Goal: Transaction & Acquisition: Purchase product/service

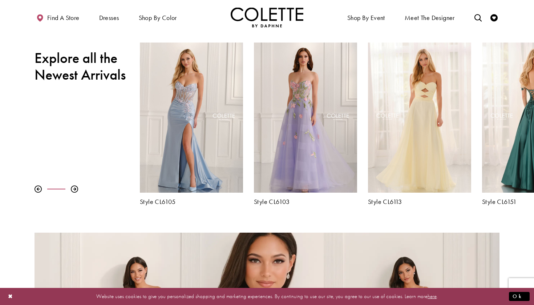
scroll to position [259, 0]
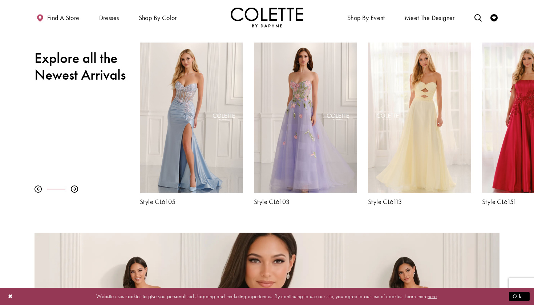
click at [100, 66] on h2 "Explore all the Newest Arrivals" at bounding box center [82, 66] width 94 height 33
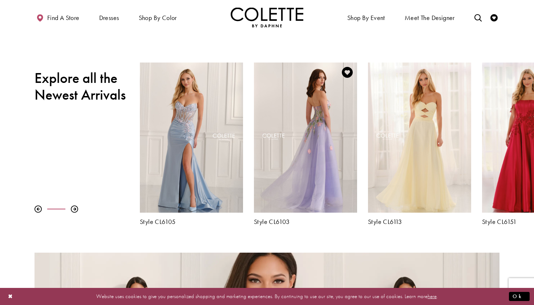
scroll to position [241, 0]
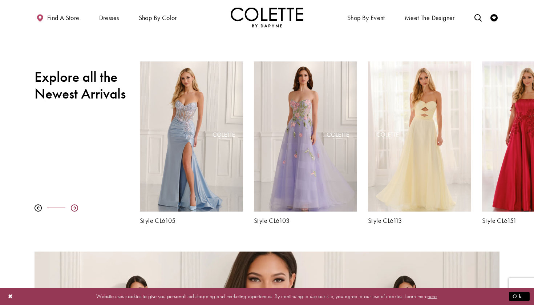
click at [75, 211] on div at bounding box center [74, 207] width 7 height 7
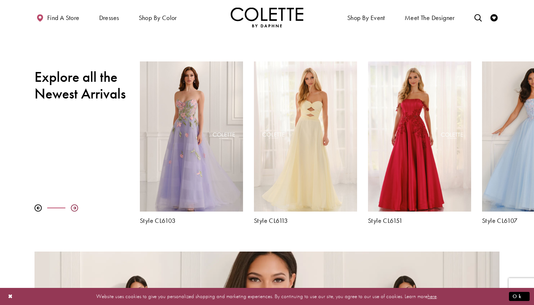
click at [75, 208] on div at bounding box center [74, 207] width 7 height 7
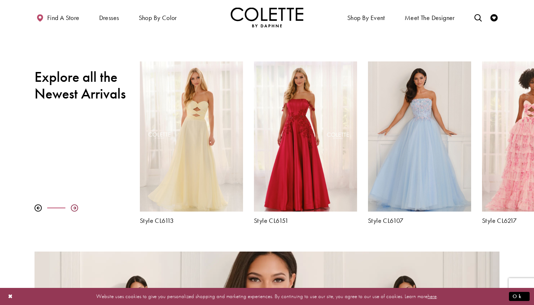
click at [75, 208] on div at bounding box center [74, 207] width 7 height 7
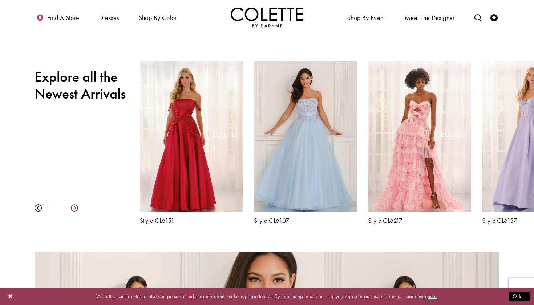
click at [75, 208] on div at bounding box center [74, 207] width 7 height 7
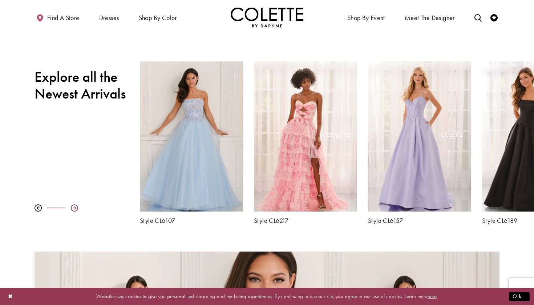
click at [75, 208] on div at bounding box center [74, 207] width 7 height 7
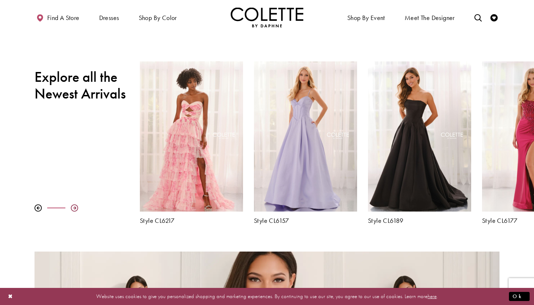
click at [75, 208] on div at bounding box center [74, 207] width 7 height 7
click at [74, 206] on div at bounding box center [74, 207] width 7 height 7
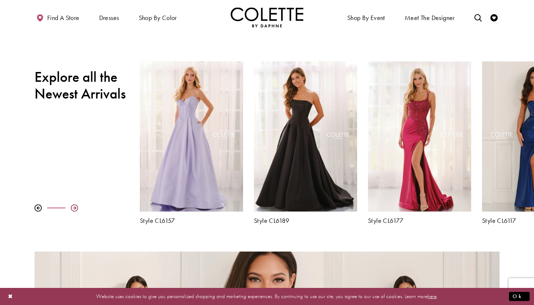
click at [74, 206] on div at bounding box center [74, 207] width 7 height 7
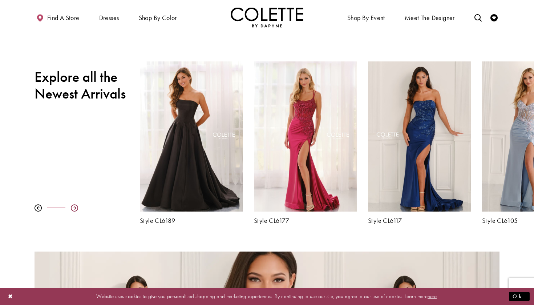
click at [74, 206] on div at bounding box center [74, 207] width 7 height 7
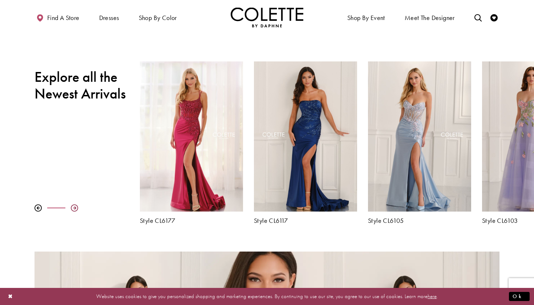
click at [74, 206] on div at bounding box center [74, 207] width 7 height 7
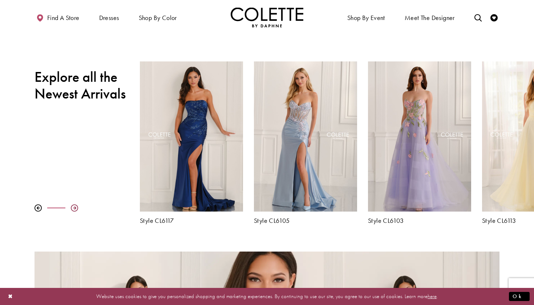
click at [74, 206] on div at bounding box center [74, 207] width 7 height 7
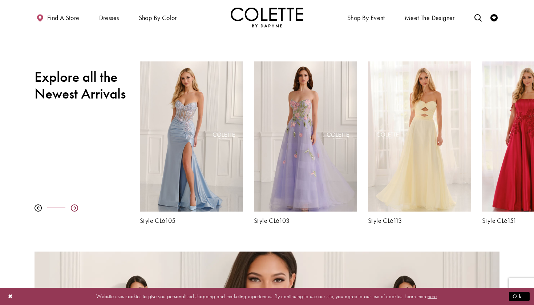
click at [74, 206] on div at bounding box center [74, 207] width 7 height 7
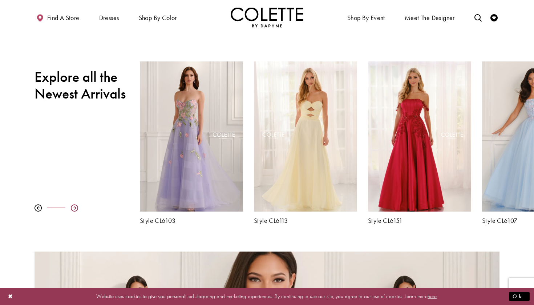
click at [74, 206] on div at bounding box center [74, 207] width 7 height 7
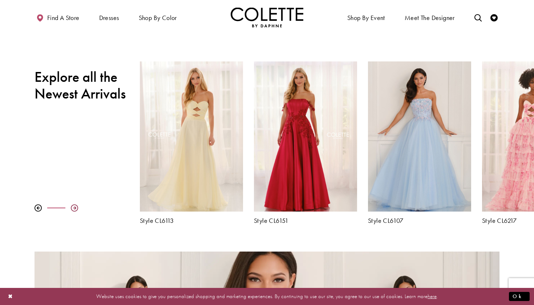
click at [74, 206] on div at bounding box center [74, 207] width 7 height 7
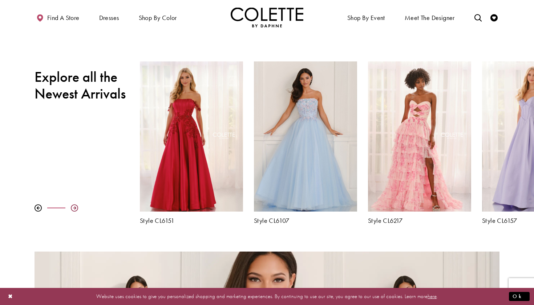
click at [74, 206] on div at bounding box center [74, 207] width 7 height 7
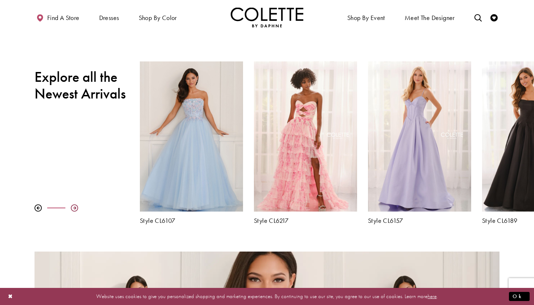
click at [74, 206] on div at bounding box center [74, 207] width 7 height 7
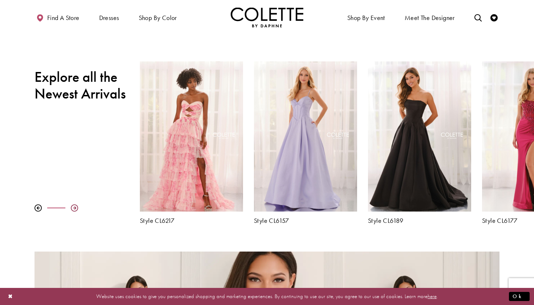
click at [74, 206] on div at bounding box center [74, 207] width 7 height 7
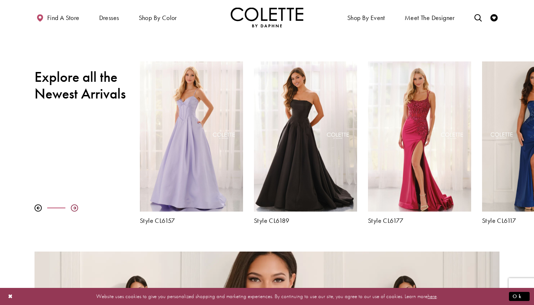
click at [74, 205] on div at bounding box center [74, 207] width 7 height 7
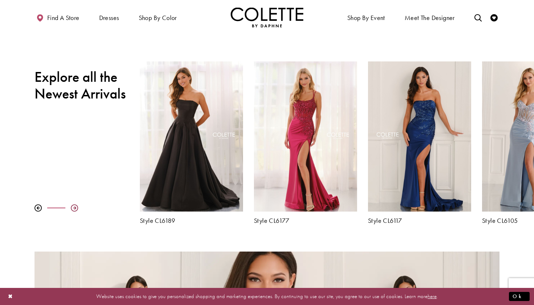
click at [74, 205] on div at bounding box center [74, 207] width 7 height 7
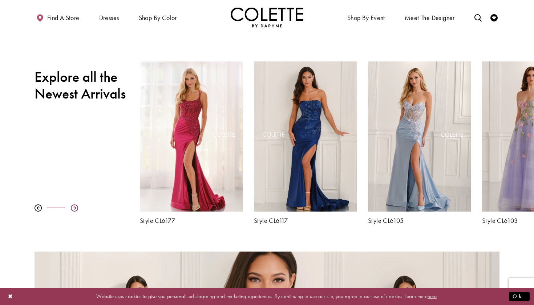
click at [74, 205] on div at bounding box center [74, 207] width 7 height 7
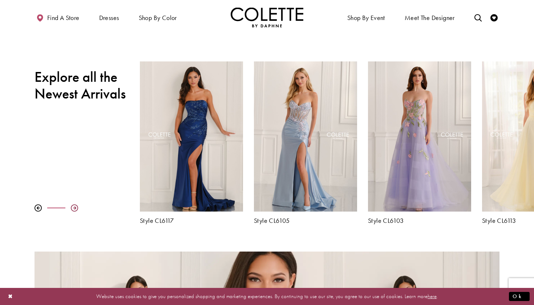
click at [74, 205] on div at bounding box center [74, 207] width 7 height 7
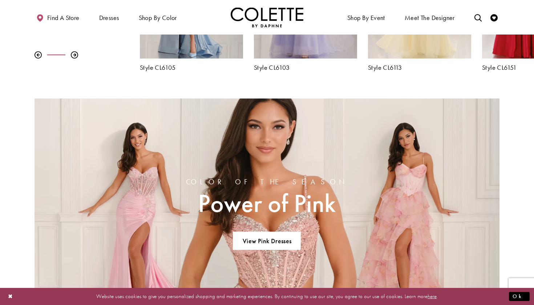
scroll to position [545, 0]
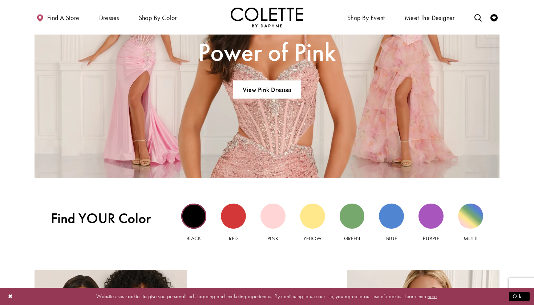
click at [191, 222] on div "Black view" at bounding box center [193, 215] width 25 height 25
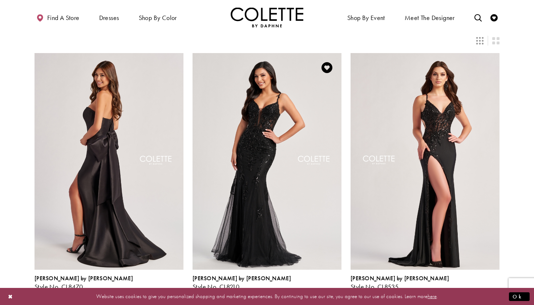
scroll to position [43, 0]
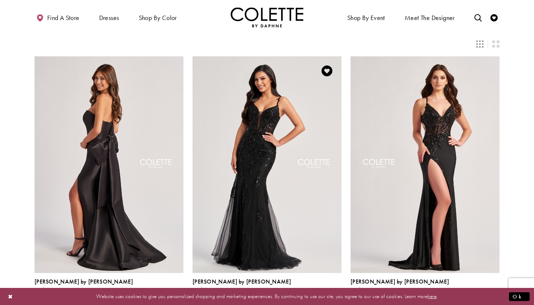
click at [265, 158] on img "Visit Colette by Daphne Style No. CL8210 Page" at bounding box center [267, 164] width 149 height 217
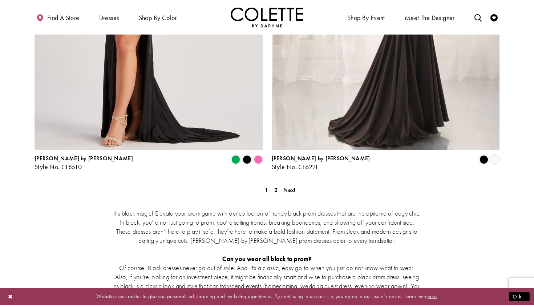
scroll to position [1351, 0]
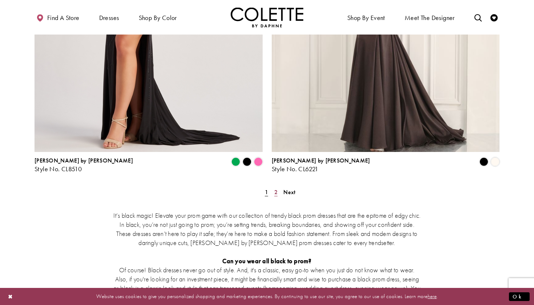
click at [277, 188] on span "2" at bounding box center [275, 192] width 3 height 8
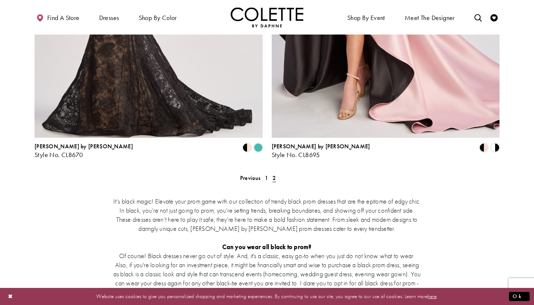
scroll to position [1083, 0]
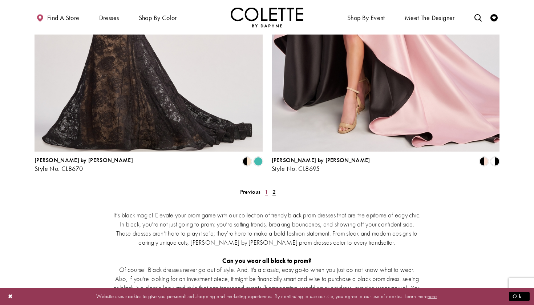
click at [266, 188] on span "1" at bounding box center [266, 192] width 3 height 8
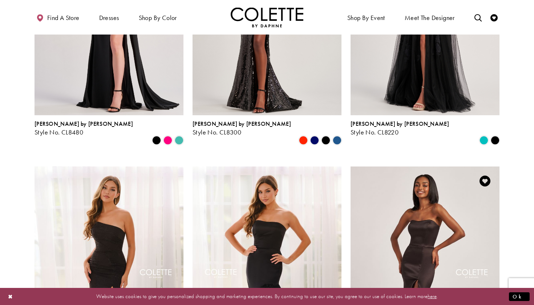
scroll to position [410, 0]
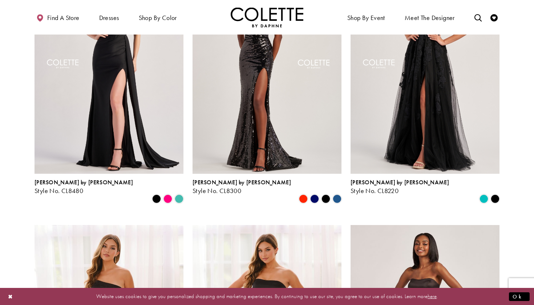
click at [403, 94] on img "Visit Colette by Daphne Style No. CL8220 Page" at bounding box center [425, 65] width 149 height 217
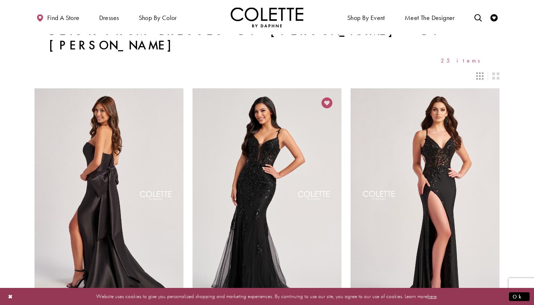
scroll to position [12, 0]
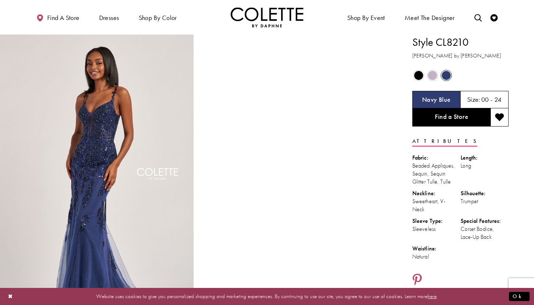
click at [432, 74] on span "Product color controls state depends on size chosen" at bounding box center [432, 75] width 9 height 9
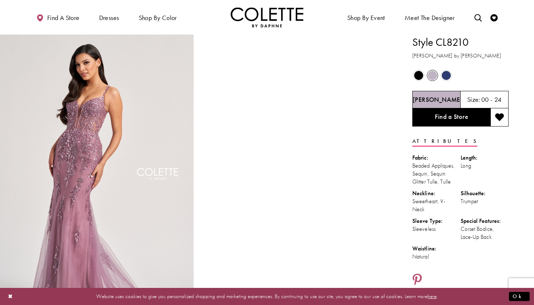
click at [444, 74] on span "Product color controls state depends on size chosen" at bounding box center [446, 75] width 9 height 9
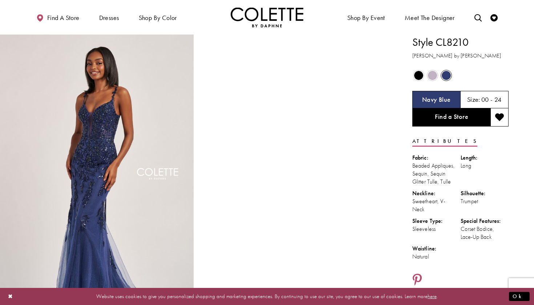
click at [416, 73] on span "Product color controls state depends on size chosen" at bounding box center [418, 75] width 9 height 9
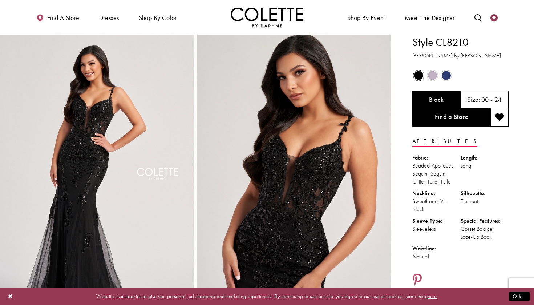
click at [494, 19] on icon "Check Wishlist" at bounding box center [494, 17] width 7 height 7
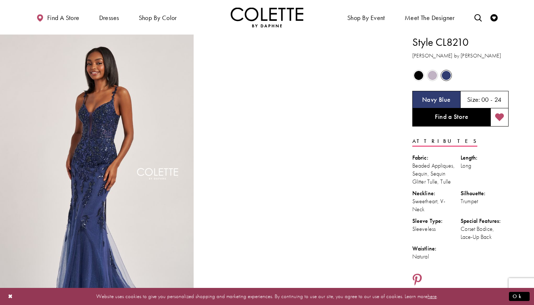
click at [503, 117] on icon "Add to wishlist" at bounding box center [499, 117] width 9 height 9
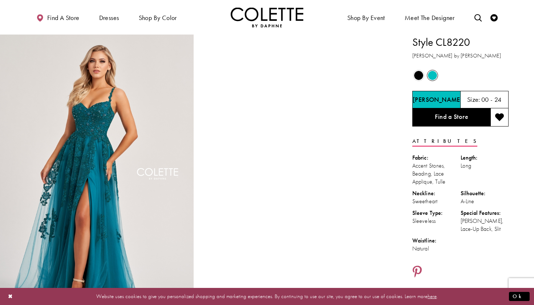
click at [419, 72] on span "Product color controls state depends on size chosen" at bounding box center [418, 75] width 9 height 9
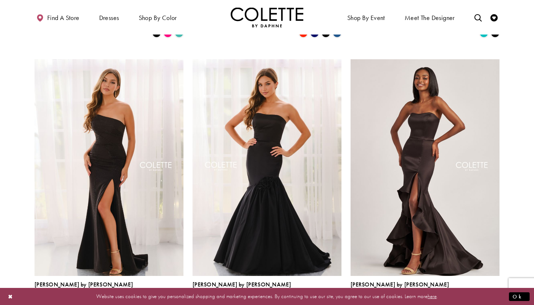
scroll to position [415, 0]
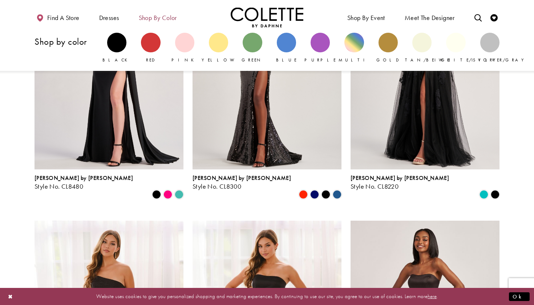
click at [154, 23] on span "Shop by color" at bounding box center [158, 17] width 42 height 20
click at [148, 38] on div "Primary block" at bounding box center [150, 42] width 19 height 19
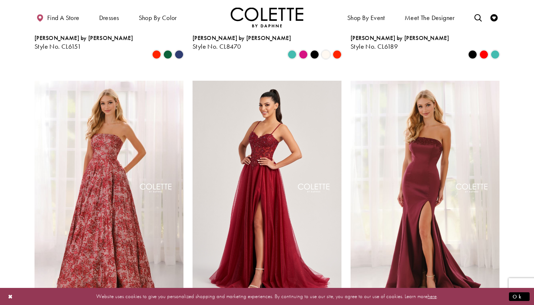
scroll to position [289, 0]
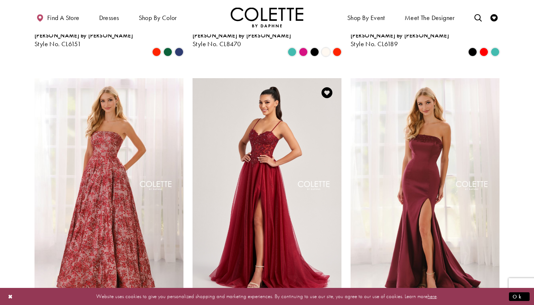
click at [323, 117] on img "Visit Colette by Daphne Style No. CL8280 Page" at bounding box center [267, 186] width 149 height 217
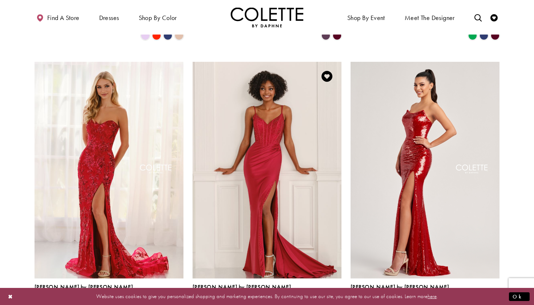
scroll to position [586, 0]
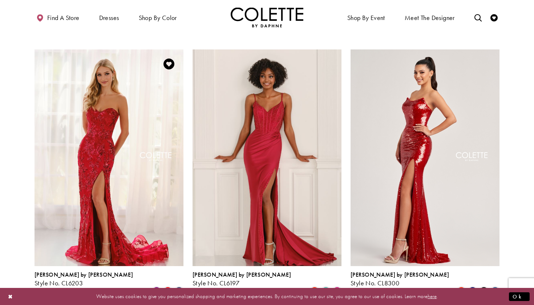
click at [107, 123] on img "Visit Colette by Daphne Style No. CL6203 Page" at bounding box center [109, 157] width 149 height 217
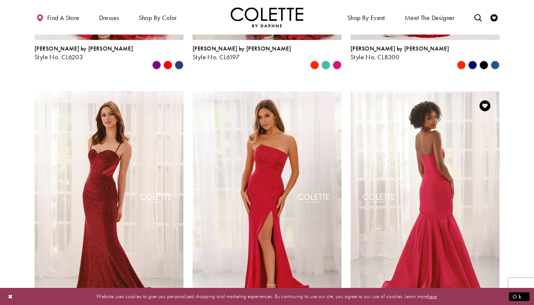
scroll to position [859, 0]
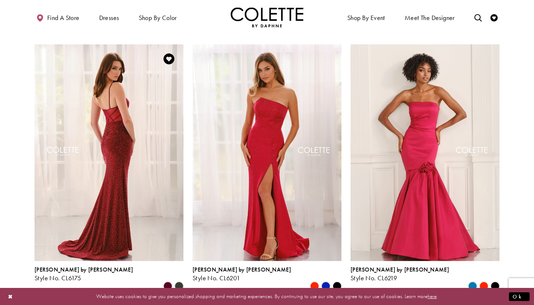
click at [140, 122] on img "Visit Colette by Daphne Style No. CL6175 Page" at bounding box center [109, 152] width 149 height 217
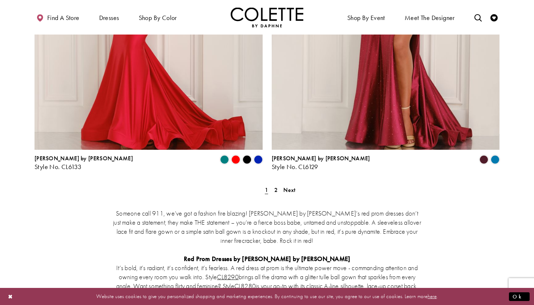
scroll to position [1354, 0]
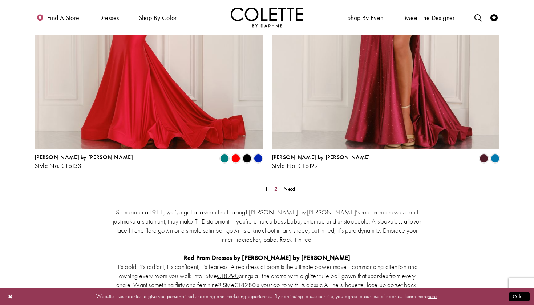
click at [277, 185] on span "2" at bounding box center [275, 189] width 3 height 8
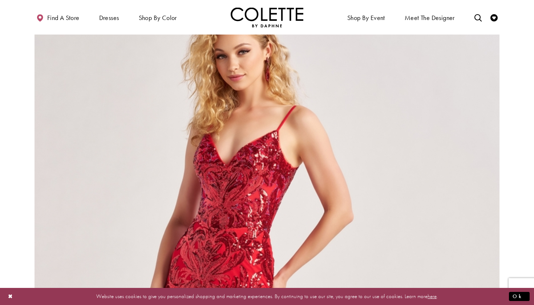
scroll to position [924, 0]
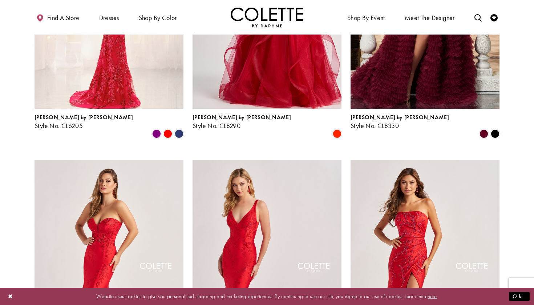
scroll to position [205, 0]
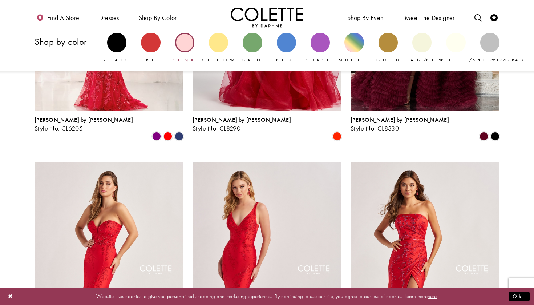
click at [188, 45] on div "Primary block" at bounding box center [184, 42] width 19 height 19
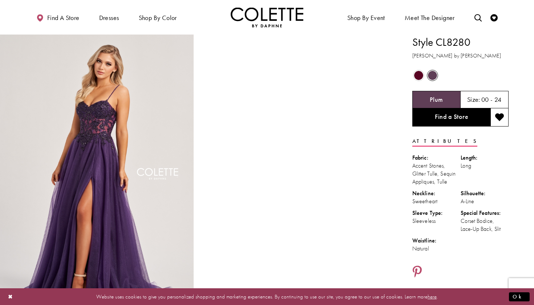
click at [420, 74] on span "Product color controls state depends on size chosen" at bounding box center [418, 75] width 9 height 9
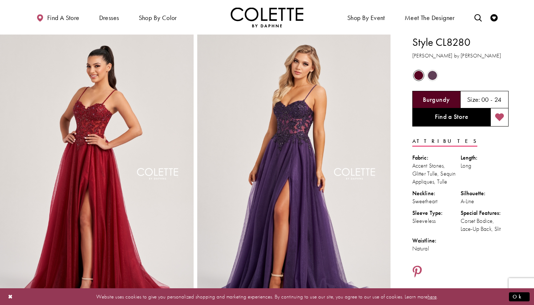
click at [501, 116] on icon "Add to wishlist" at bounding box center [499, 117] width 9 height 9
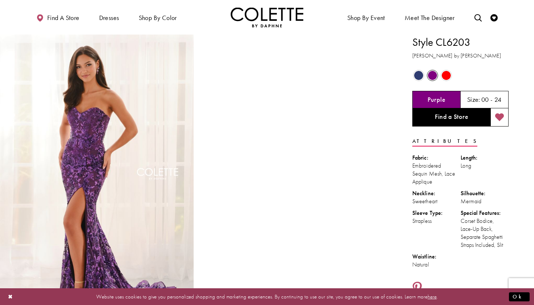
click at [501, 116] on icon "Add to wishlist" at bounding box center [499, 117] width 9 height 9
click at [422, 75] on span "Product color controls state depends on size chosen" at bounding box center [418, 75] width 9 height 9
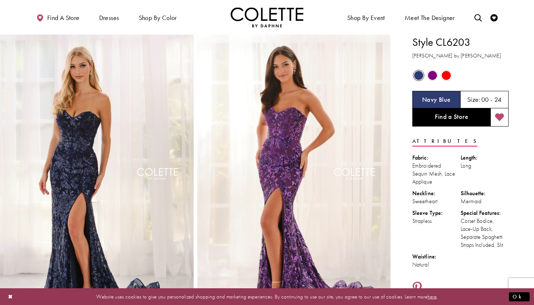
click at [446, 77] on span "Product color controls state depends on size chosen" at bounding box center [446, 75] width 9 height 9
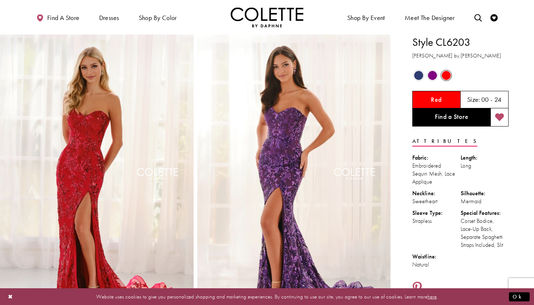
click at [420, 74] on span "Product color controls state depends on size chosen" at bounding box center [418, 75] width 9 height 9
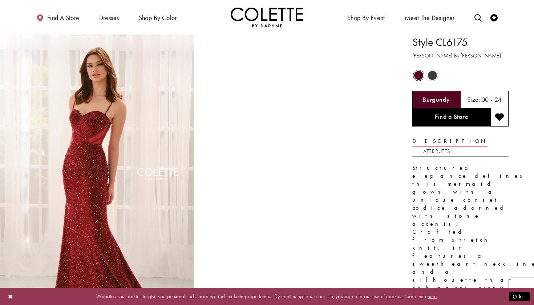
click at [433, 74] on span "Product color controls state depends on size chosen" at bounding box center [432, 75] width 9 height 9
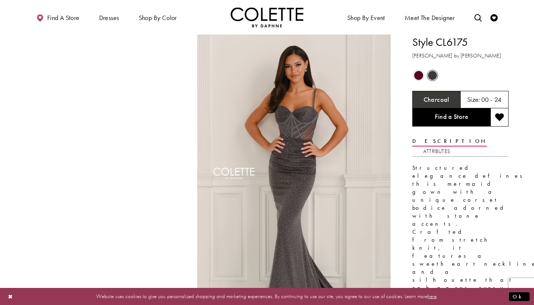
click at [419, 74] on span "Product color controls state depends on size chosen" at bounding box center [418, 75] width 9 height 9
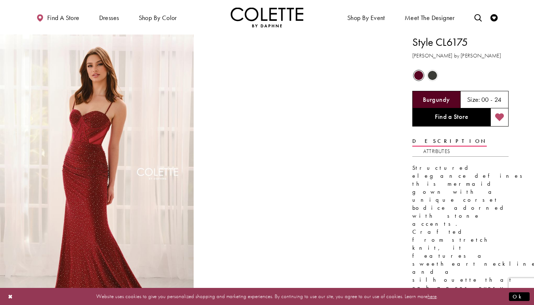
click at [501, 120] on icon "Add to wishlist" at bounding box center [499, 117] width 9 height 9
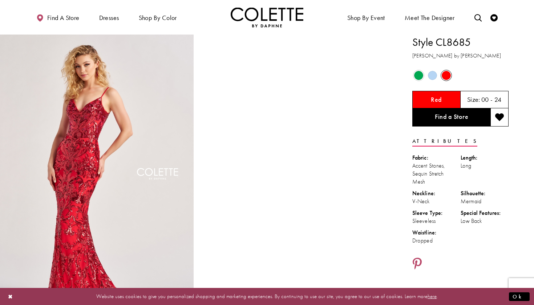
click at [419, 74] on span "Product color controls state depends on size chosen" at bounding box center [418, 75] width 9 height 9
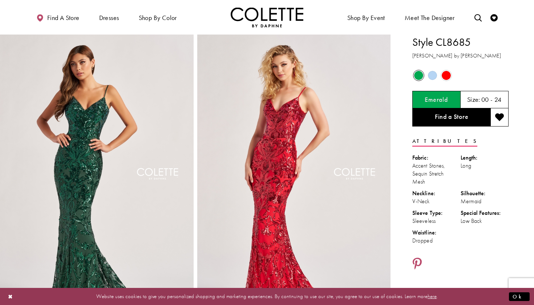
click at [435, 76] on span "Product color controls state depends on size chosen" at bounding box center [432, 75] width 9 height 9
click at [431, 75] on span "Product color controls state depends on size chosen" at bounding box center [432, 75] width 9 height 9
click at [429, 72] on span "Product color controls state depends on size chosen" at bounding box center [432, 75] width 9 height 9
click at [447, 75] on span "Product color controls state depends on size chosen" at bounding box center [446, 75] width 9 height 9
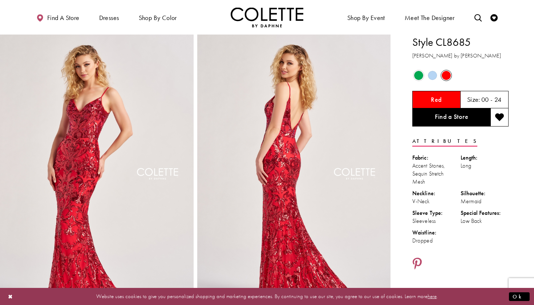
click at [433, 75] on span "Product color controls state depends on size chosen" at bounding box center [432, 75] width 9 height 9
click at [497, 117] on icon "Add to wishlist" at bounding box center [499, 117] width 9 height 9
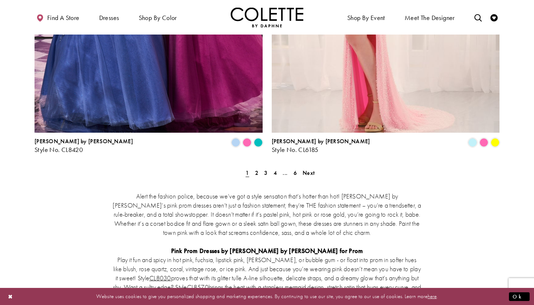
scroll to position [1393, 0]
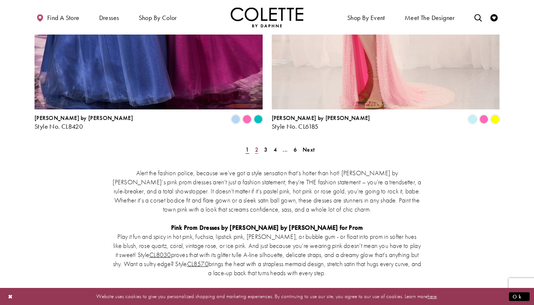
click at [258, 146] on span "2" at bounding box center [256, 150] width 3 height 8
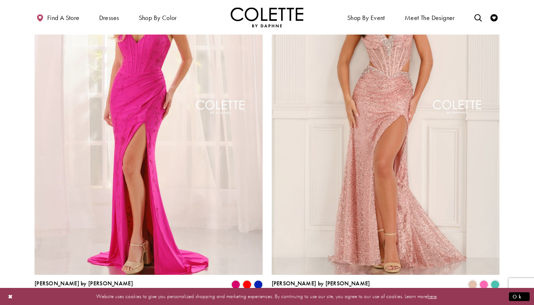
scroll to position [1241, 0]
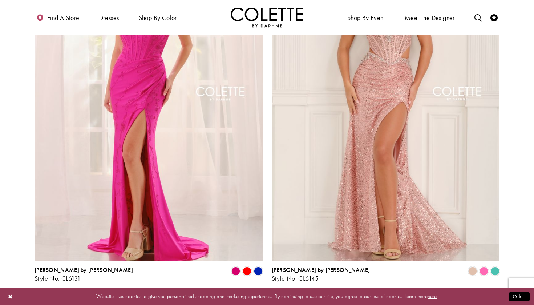
click at [265, 298] on span "3" at bounding box center [265, 302] width 3 height 8
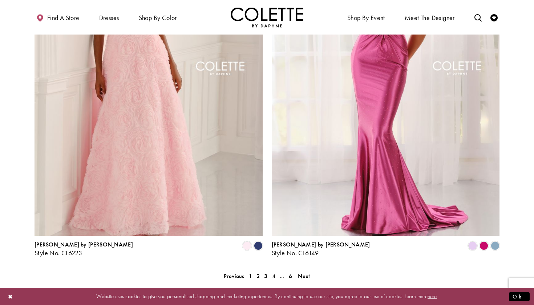
scroll to position [1215, 0]
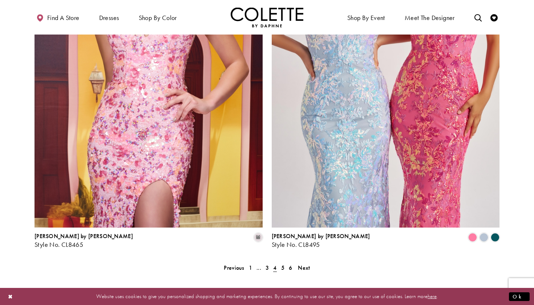
scroll to position [1269, 0]
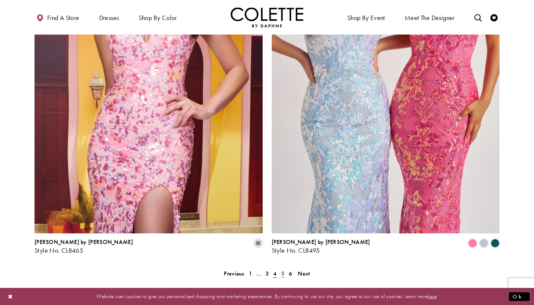
click at [281, 270] on span "5" at bounding box center [282, 274] width 3 height 8
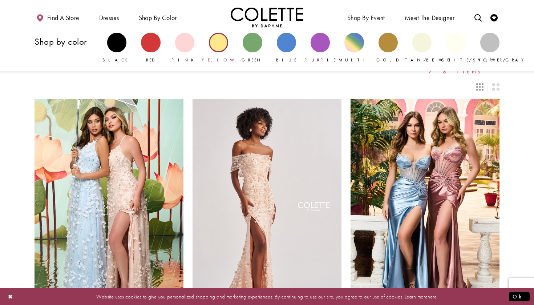
click at [217, 47] on div "Primary block" at bounding box center [218, 42] width 19 height 19
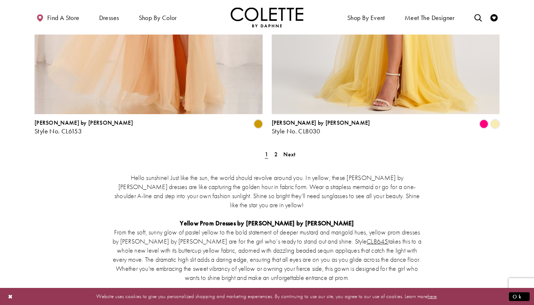
scroll to position [1385, 0]
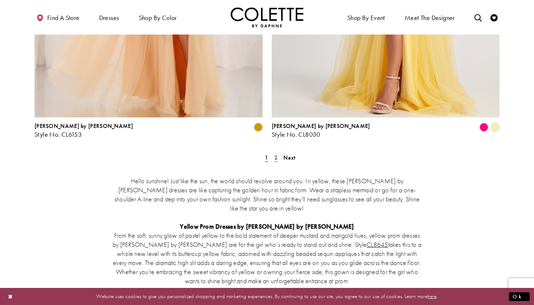
click at [274, 154] on span "2" at bounding box center [275, 158] width 3 height 8
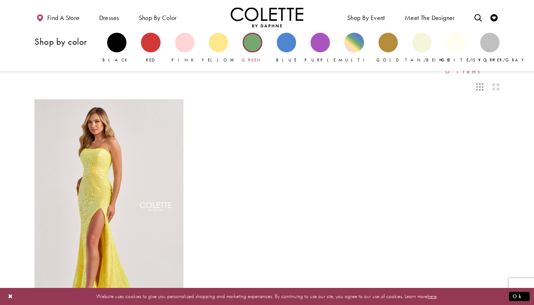
click at [252, 48] on div "Primary block" at bounding box center [252, 42] width 19 height 19
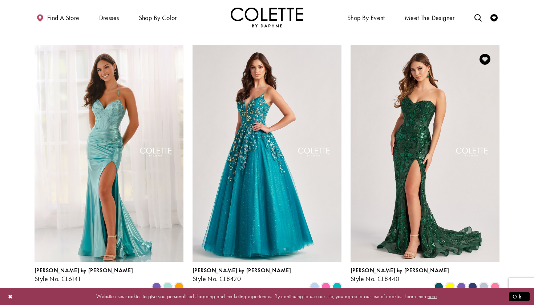
scroll to position [324, 0]
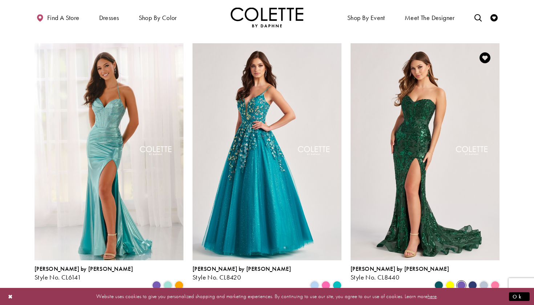
click at [461, 281] on span "Product List" at bounding box center [461, 285] width 9 height 9
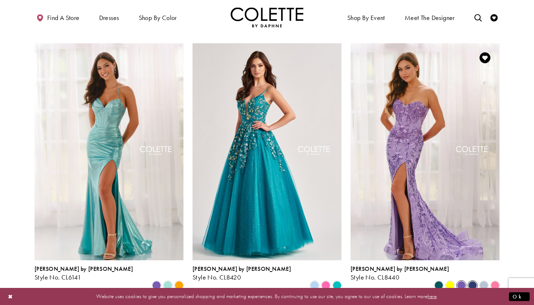
click at [472, 281] on span "Product List" at bounding box center [472, 285] width 9 height 9
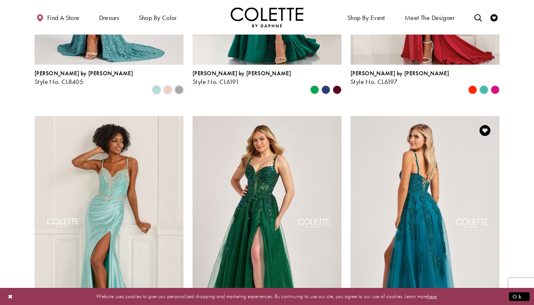
scroll to position [788, 0]
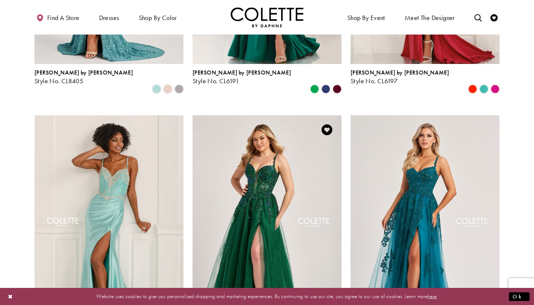
click at [315, 207] on img "Visit Colette by Daphne Style No. CL6018 Page" at bounding box center [267, 223] width 149 height 217
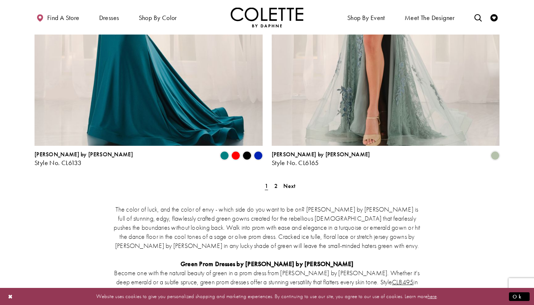
scroll to position [1343, 0]
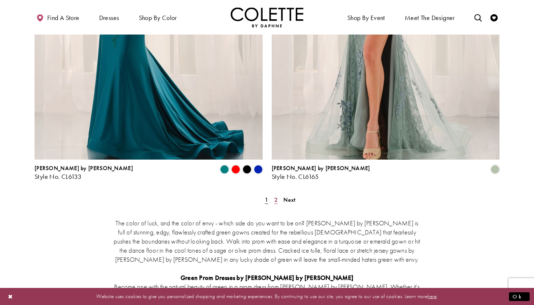
click at [277, 196] on span "2" at bounding box center [275, 200] width 3 height 8
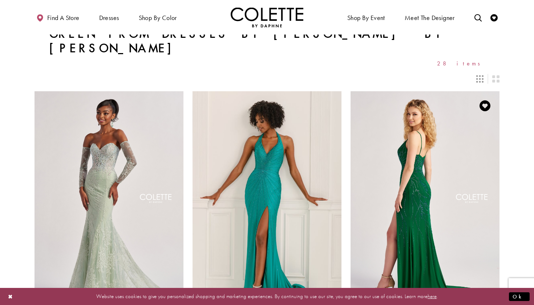
scroll to position [2, 0]
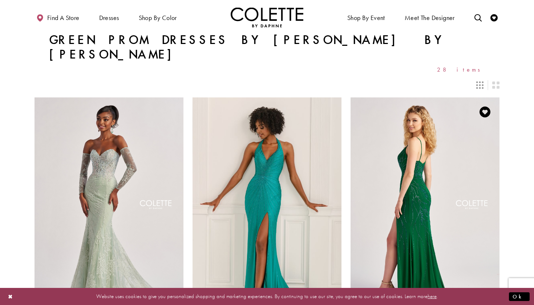
click at [378, 150] on img "Visit Colette by Daphne Style No. CL8510 Page" at bounding box center [425, 205] width 149 height 217
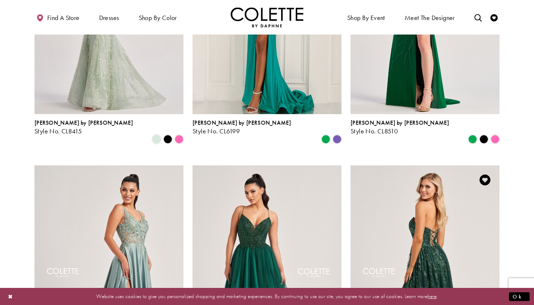
scroll to position [129, 0]
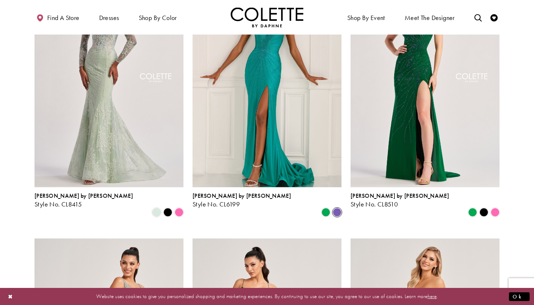
click at [334, 208] on span "Product List" at bounding box center [337, 212] width 9 height 9
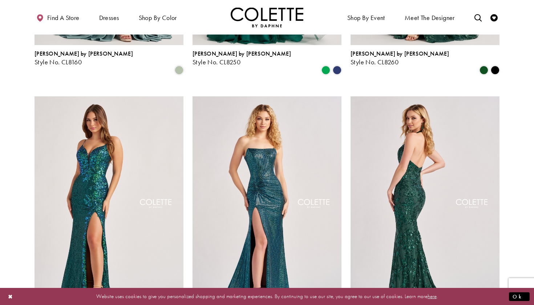
scroll to position [539, 0]
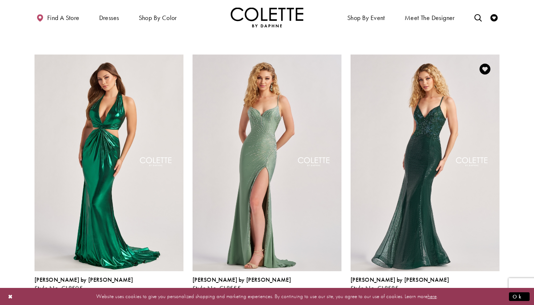
scroll to position [858, 0]
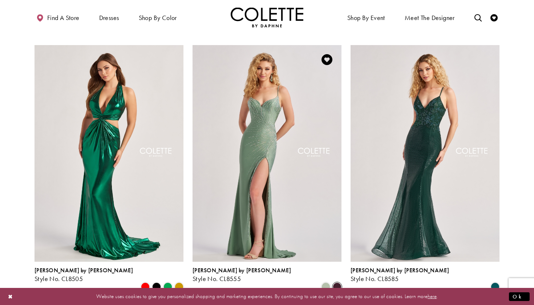
click at [338, 282] on span "Product List" at bounding box center [337, 286] width 9 height 9
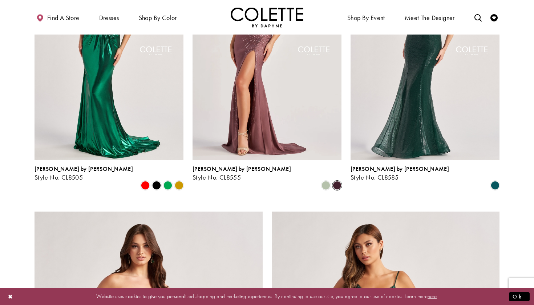
scroll to position [903, 0]
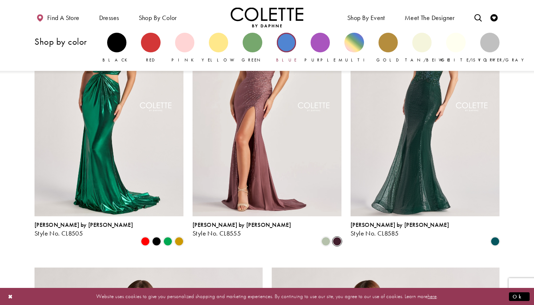
click at [278, 48] on link "Blue" at bounding box center [286, 48] width 19 height 31
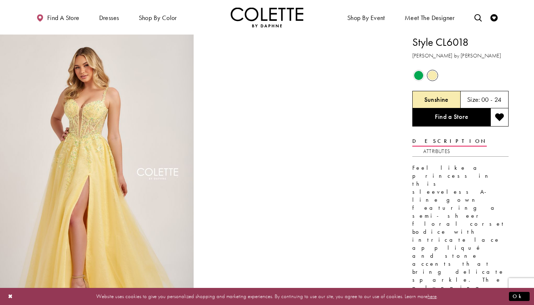
click at [421, 76] on span "Product color controls state depends on size chosen" at bounding box center [418, 75] width 9 height 9
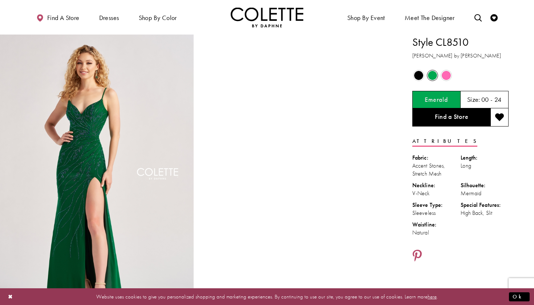
click at [419, 74] on span "Product color controls state depends on size chosen" at bounding box center [418, 75] width 9 height 9
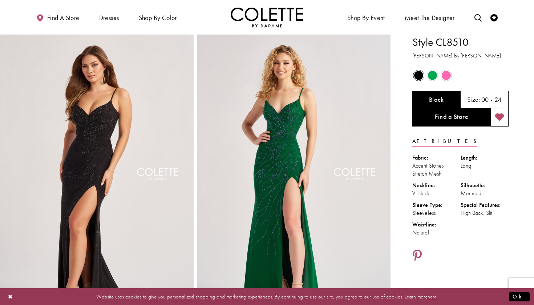
click at [500, 117] on icon "Add to wishlist" at bounding box center [499, 117] width 9 height 9
click at [443, 77] on span "Product color controls state depends on size chosen" at bounding box center [446, 75] width 9 height 9
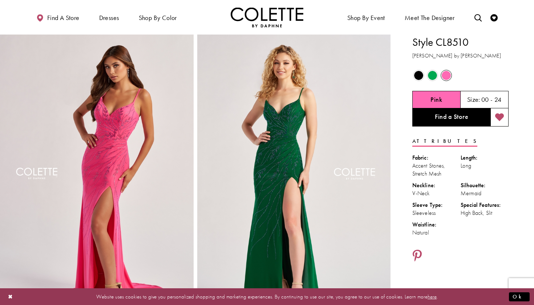
click at [417, 73] on span "Product color controls state depends on size chosen" at bounding box center [418, 75] width 9 height 9
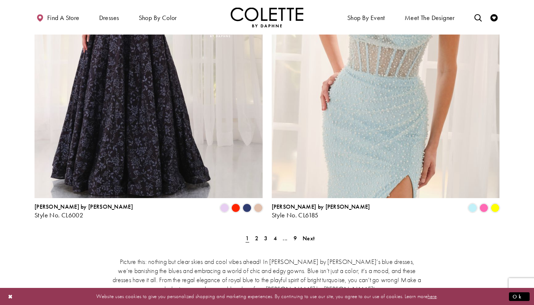
scroll to position [1307, 0]
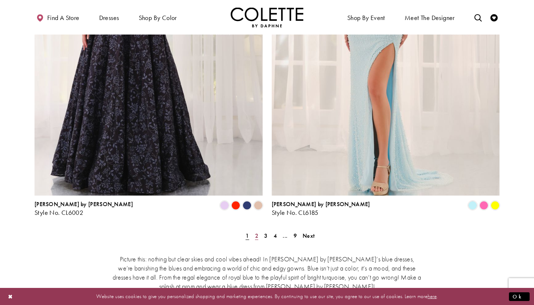
click at [258, 232] on span "2" at bounding box center [256, 236] width 3 height 8
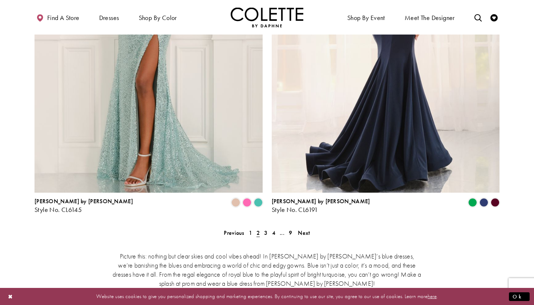
scroll to position [1313, 0]
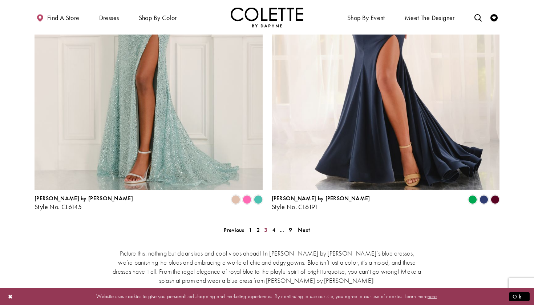
click at [265, 226] on span "3" at bounding box center [265, 230] width 3 height 8
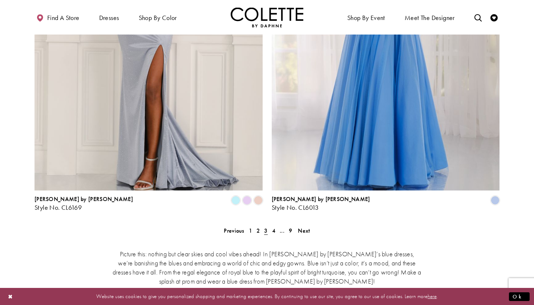
scroll to position [1312, 0]
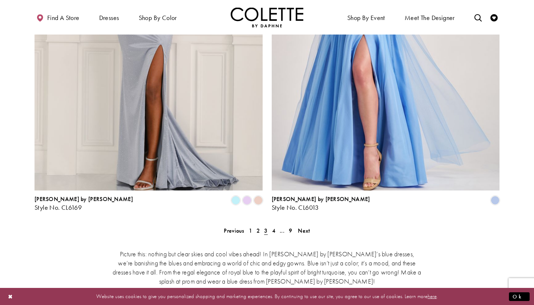
click at [275, 227] on span "4" at bounding box center [273, 231] width 3 height 8
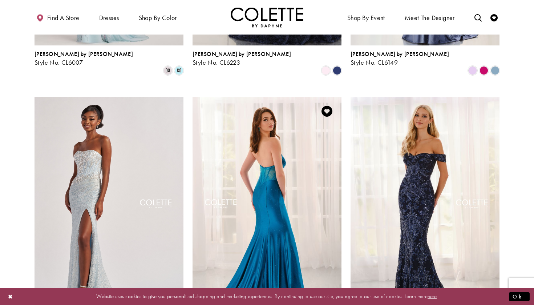
scroll to position [564, 0]
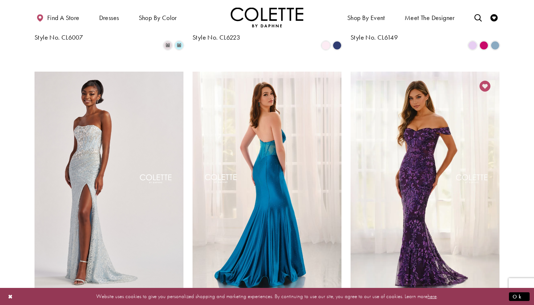
click at [484, 81] on icon "Add to Wishlist" at bounding box center [485, 86] width 11 height 11
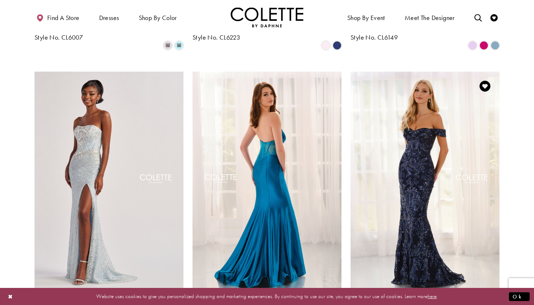
click at [463, 113] on img "Visit Colette by Daphne Style No. CL6205 Page" at bounding box center [425, 180] width 149 height 217
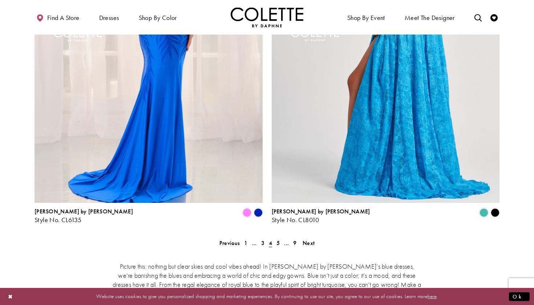
scroll to position [1301, 0]
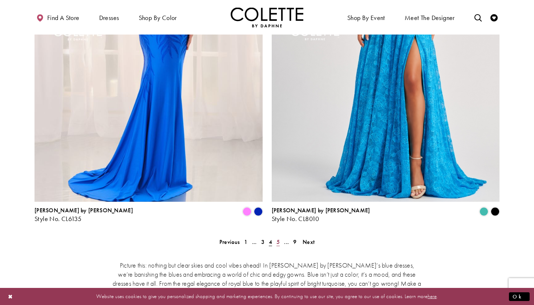
click at [275, 237] on link "5" at bounding box center [278, 242] width 8 height 11
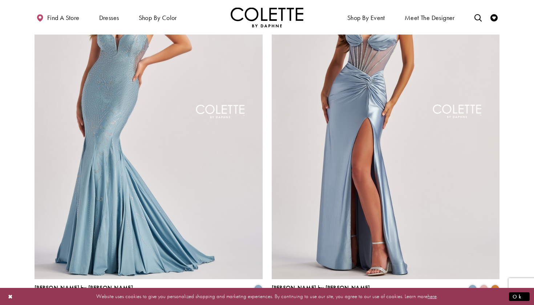
scroll to position [1232, 0]
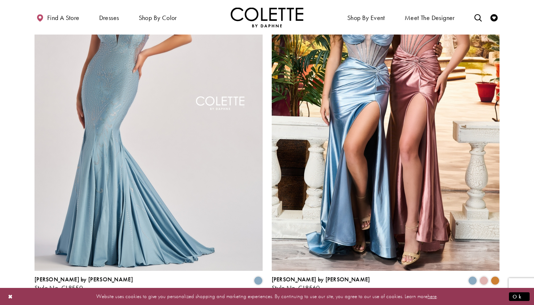
click at [278, 305] on span "6" at bounding box center [278, 311] width 3 height 8
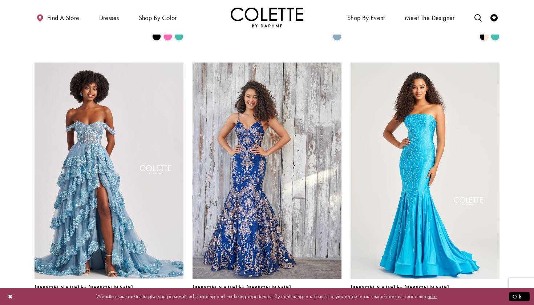
scroll to position [573, 0]
click at [182, 300] on span "Product List" at bounding box center [179, 304] width 9 height 9
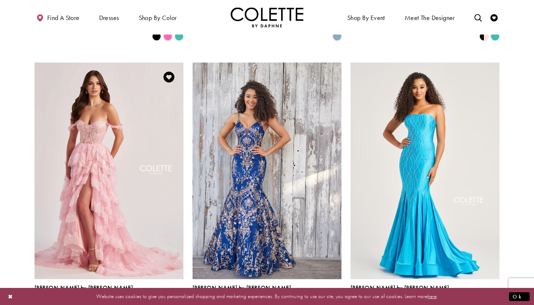
click at [169, 300] on span "Product List" at bounding box center [168, 304] width 9 height 9
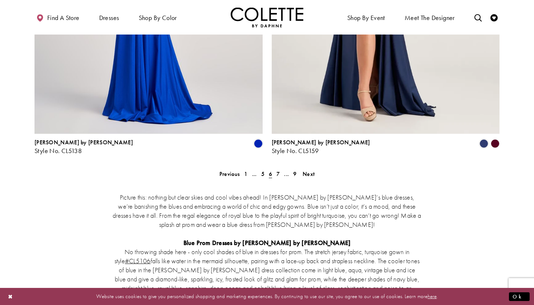
scroll to position [1388, 0]
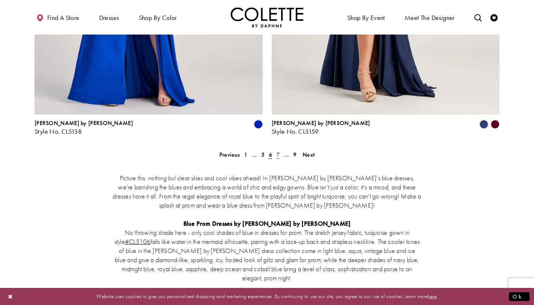
click at [275, 149] on link "7" at bounding box center [278, 154] width 8 height 11
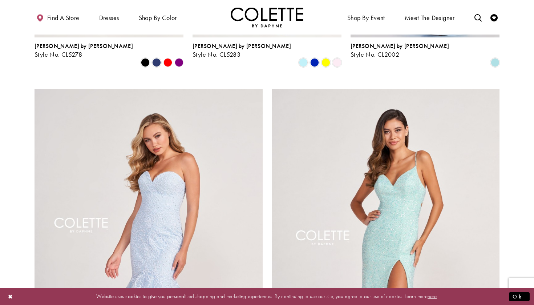
scroll to position [1083, 0]
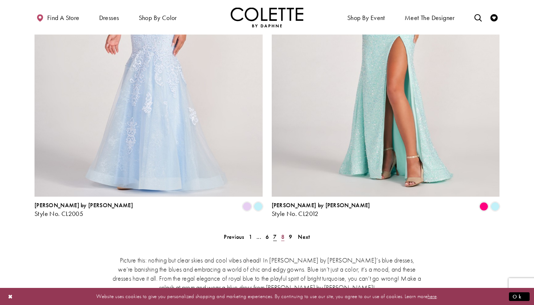
click at [283, 233] on span "8" at bounding box center [282, 237] width 3 height 8
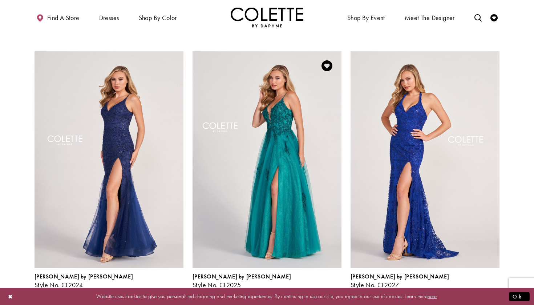
scroll to position [562, 0]
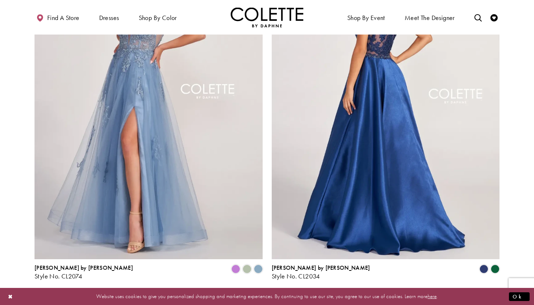
scroll to position [1252, 0]
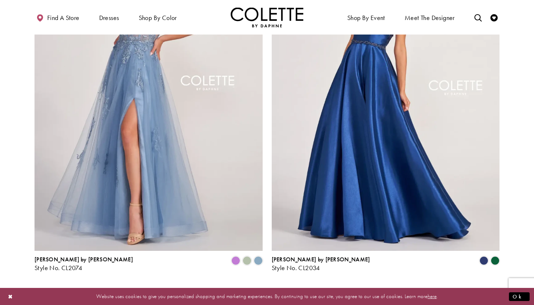
click at [291, 287] on span "9" at bounding box center [290, 291] width 3 height 8
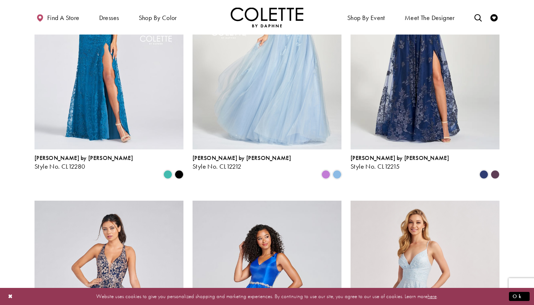
scroll to position [15, 0]
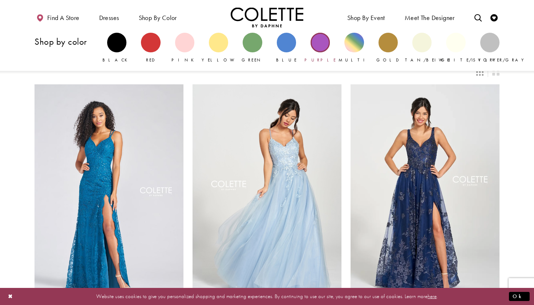
click at [316, 43] on div "Primary block" at bounding box center [320, 42] width 19 height 19
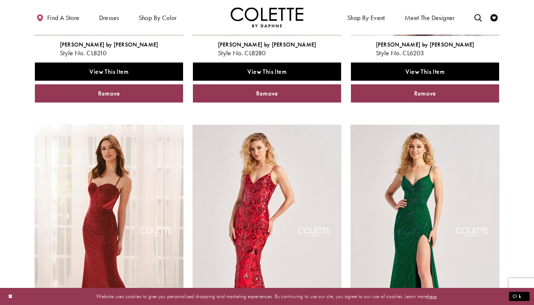
scroll to position [264, 0]
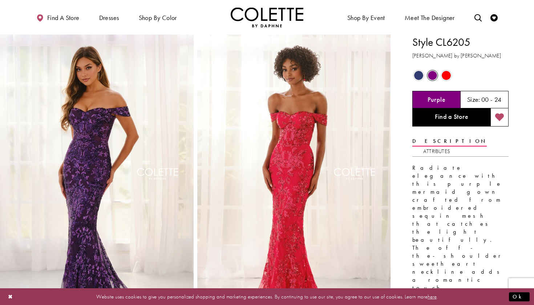
click at [498, 114] on icon "Add to wishlist" at bounding box center [499, 117] width 9 height 9
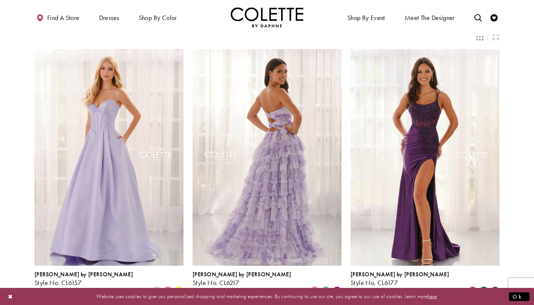
scroll to position [48, 0]
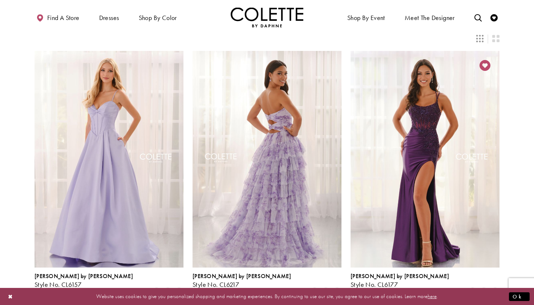
click at [485, 60] on icon "Add to Wishlist" at bounding box center [485, 65] width 11 height 11
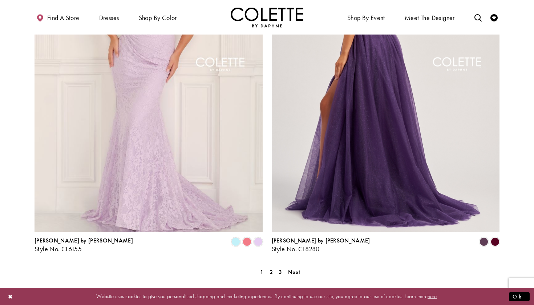
scroll to position [1281, 0]
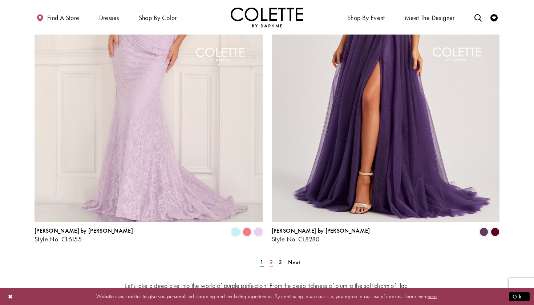
click at [270, 258] on span "2" at bounding box center [271, 262] width 3 height 8
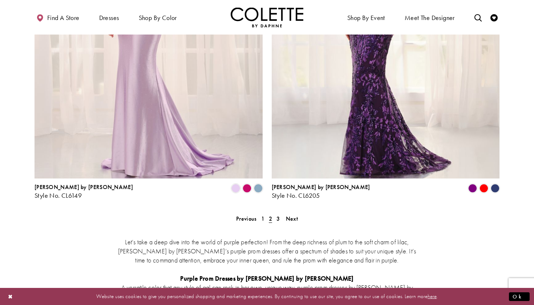
scroll to position [1327, 0]
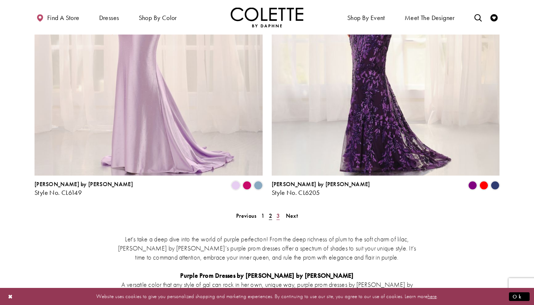
click at [278, 212] on span "3" at bounding box center [278, 216] width 3 height 8
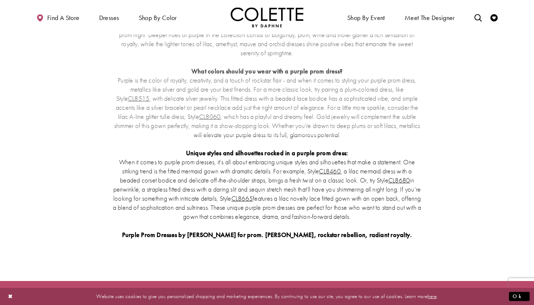
scroll to position [39, 0]
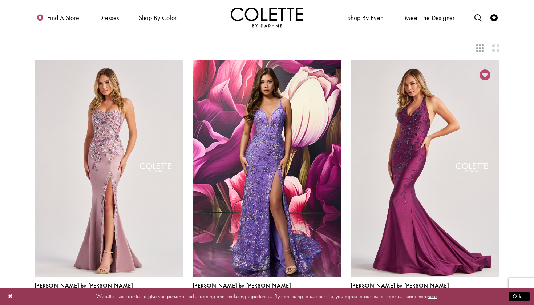
click at [484, 69] on icon "Add to Wishlist" at bounding box center [485, 74] width 11 height 11
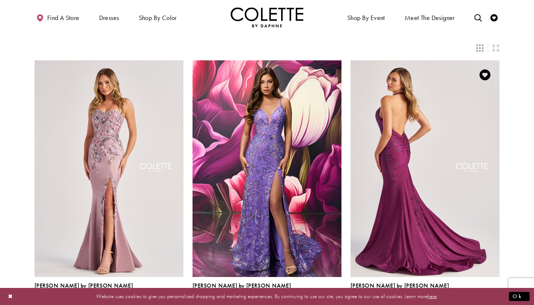
click at [461, 107] on img "Visit Colette by Daphne Style No. CL8455 Page" at bounding box center [425, 168] width 149 height 217
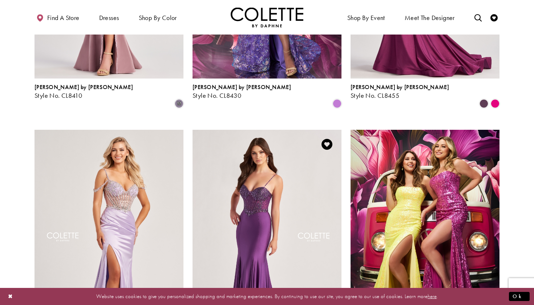
scroll to position [287, 0]
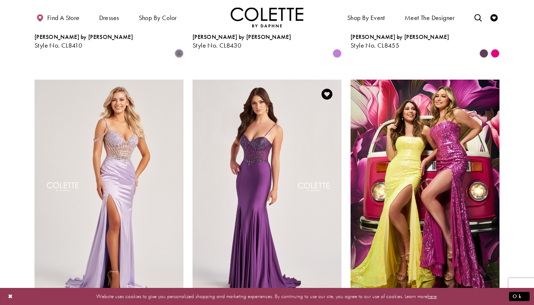
click at [286, 243] on img "Visit Colette by Daphne Style No. CL8515 Page" at bounding box center [267, 188] width 149 height 217
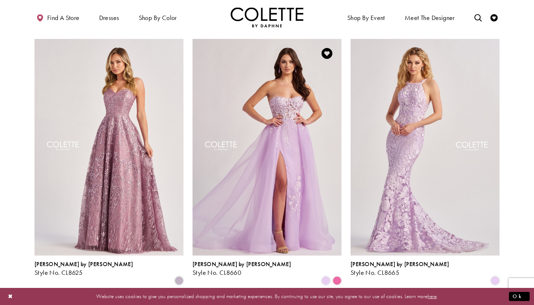
scroll to position [578, 0]
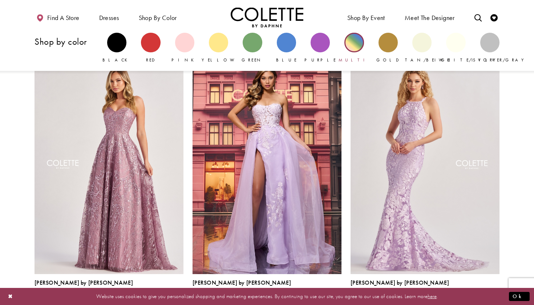
click at [351, 48] on div "Primary block" at bounding box center [353, 42] width 19 height 19
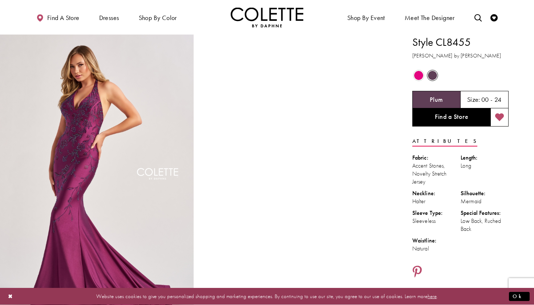
click at [500, 117] on icon "Add to wishlist" at bounding box center [499, 117] width 9 height 9
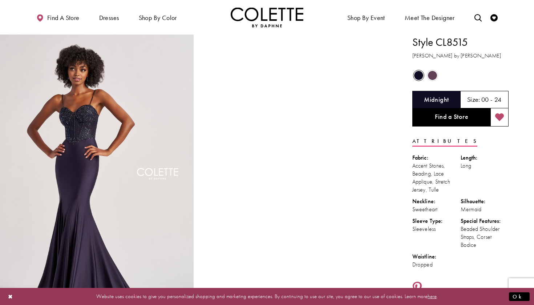
click at [499, 114] on icon "Add to wishlist" at bounding box center [499, 117] width 9 height 9
click at [433, 75] on span "Product color controls state depends on size chosen" at bounding box center [432, 75] width 9 height 9
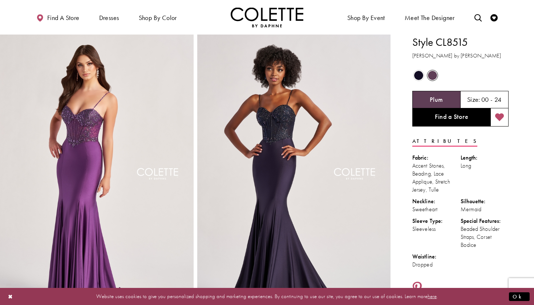
click at [415, 73] on span "Product color controls state depends on size chosen" at bounding box center [418, 75] width 9 height 9
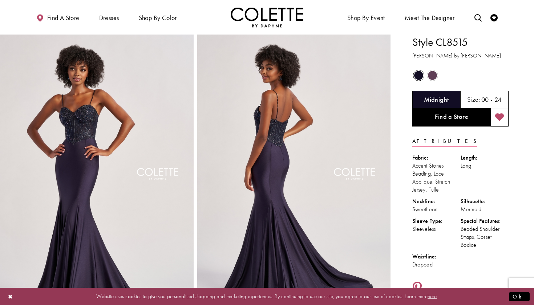
click at [430, 76] on span "Product color controls state depends on size chosen" at bounding box center [432, 75] width 9 height 9
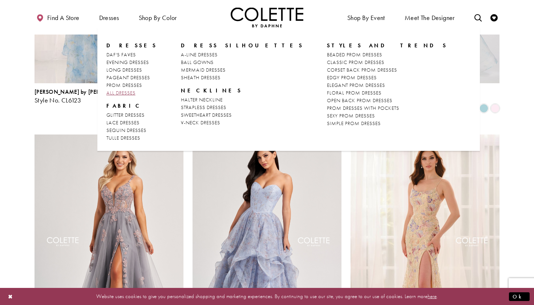
scroll to position [-26, 0]
